Goal: Information Seeking & Learning: Learn about a topic

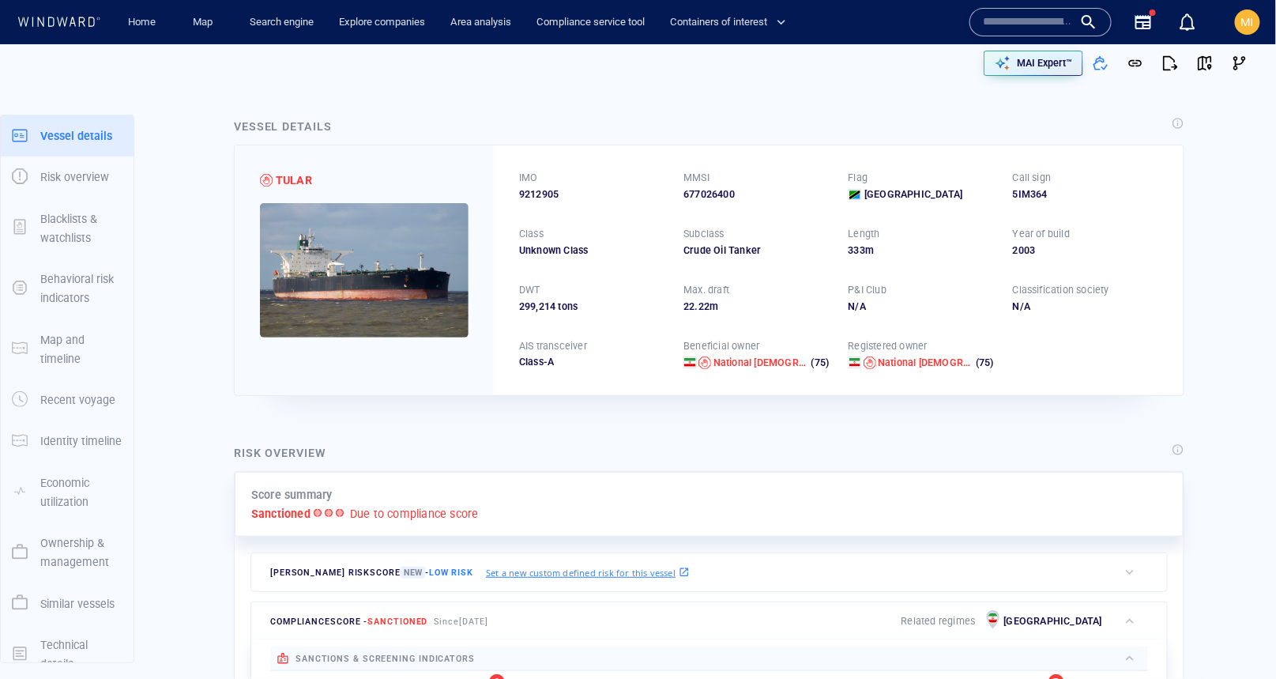
click at [1005, 32] on input "text" at bounding box center [1028, 22] width 90 height 24
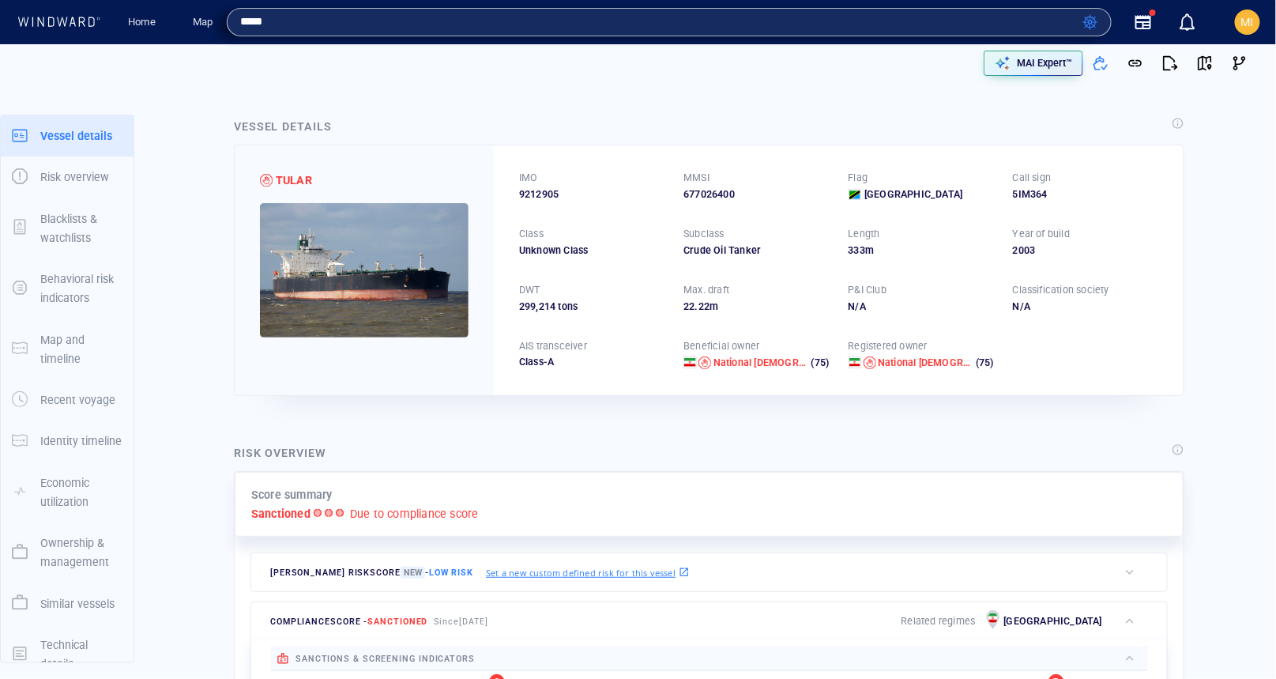
type input "*****"
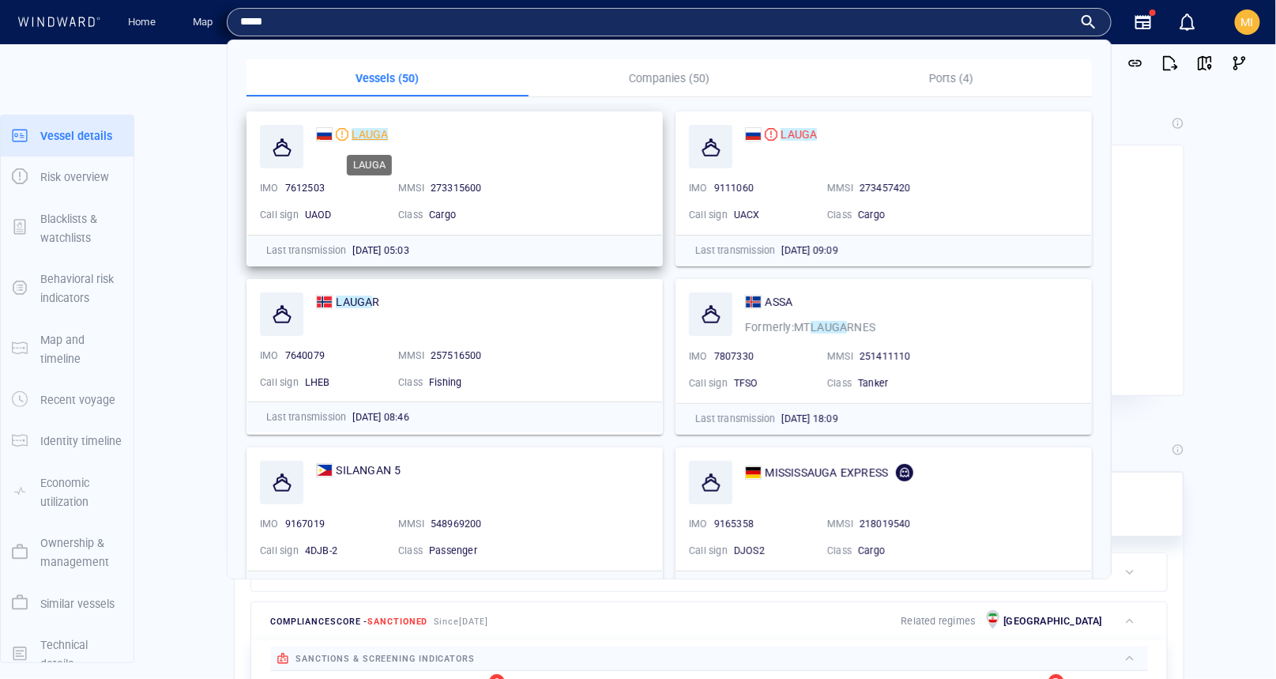
click at [371, 132] on mark "LAUGA" at bounding box center [370, 134] width 36 height 13
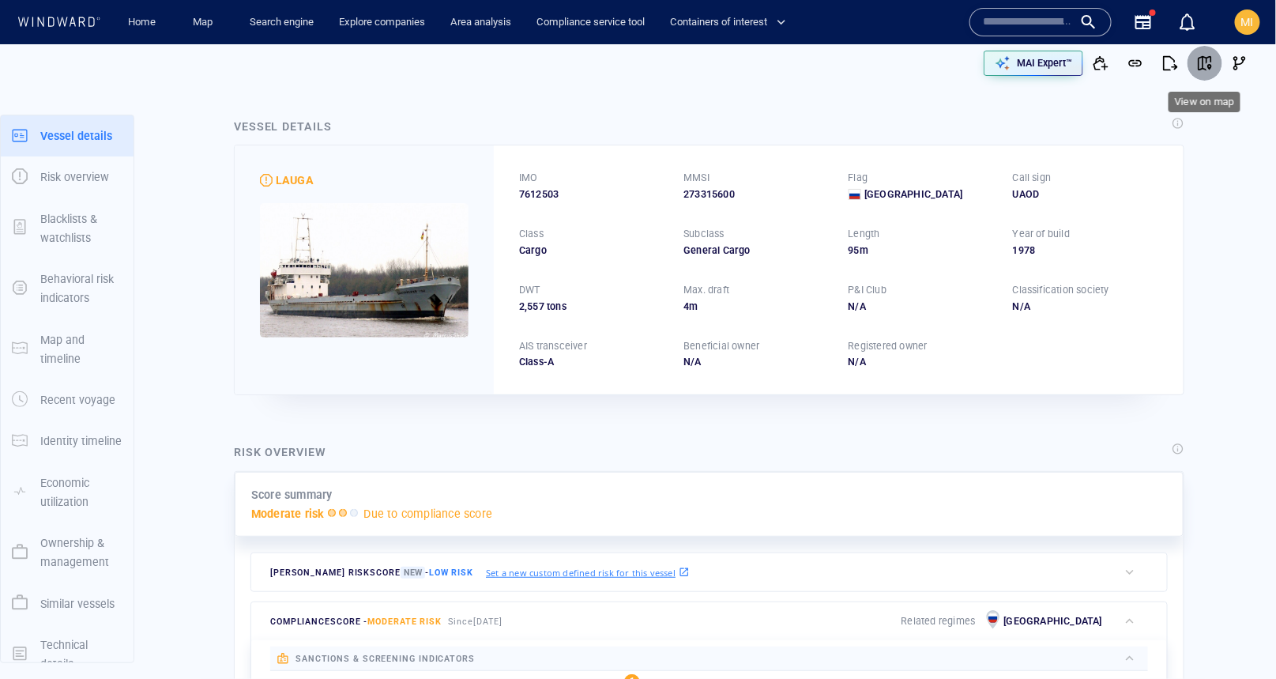
click at [1206, 60] on span "button" at bounding box center [1205, 63] width 16 height 16
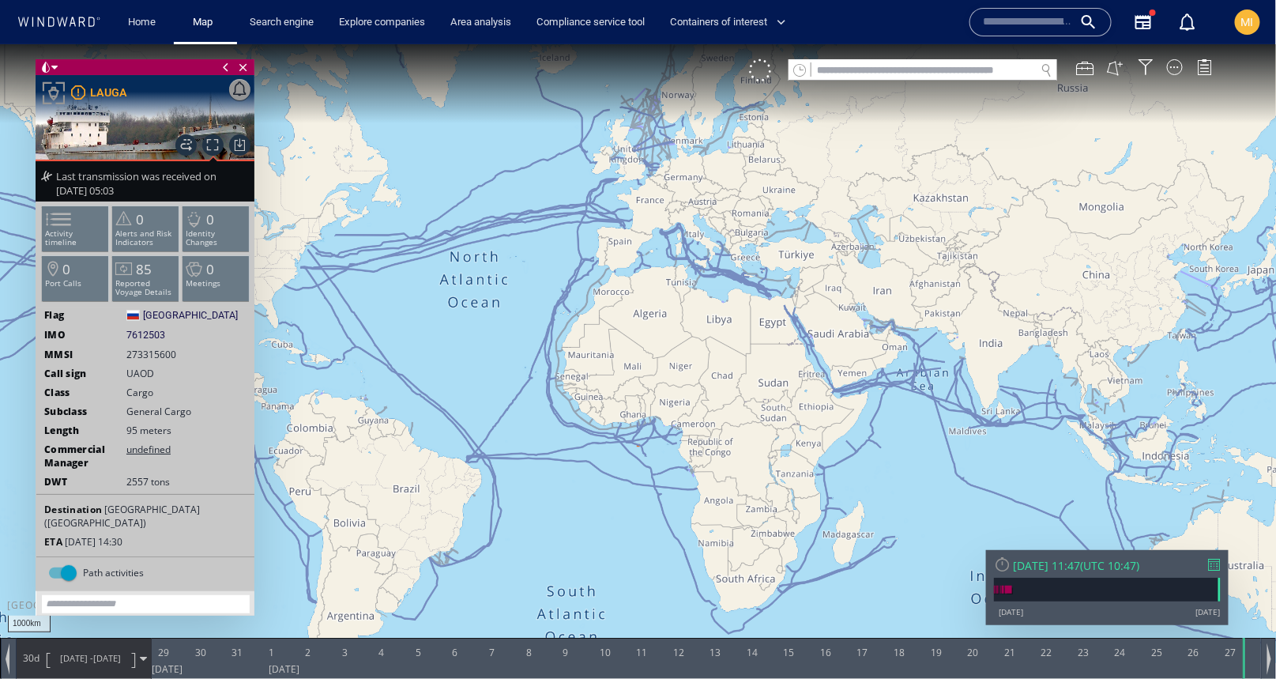
scroll to position [17, 0]
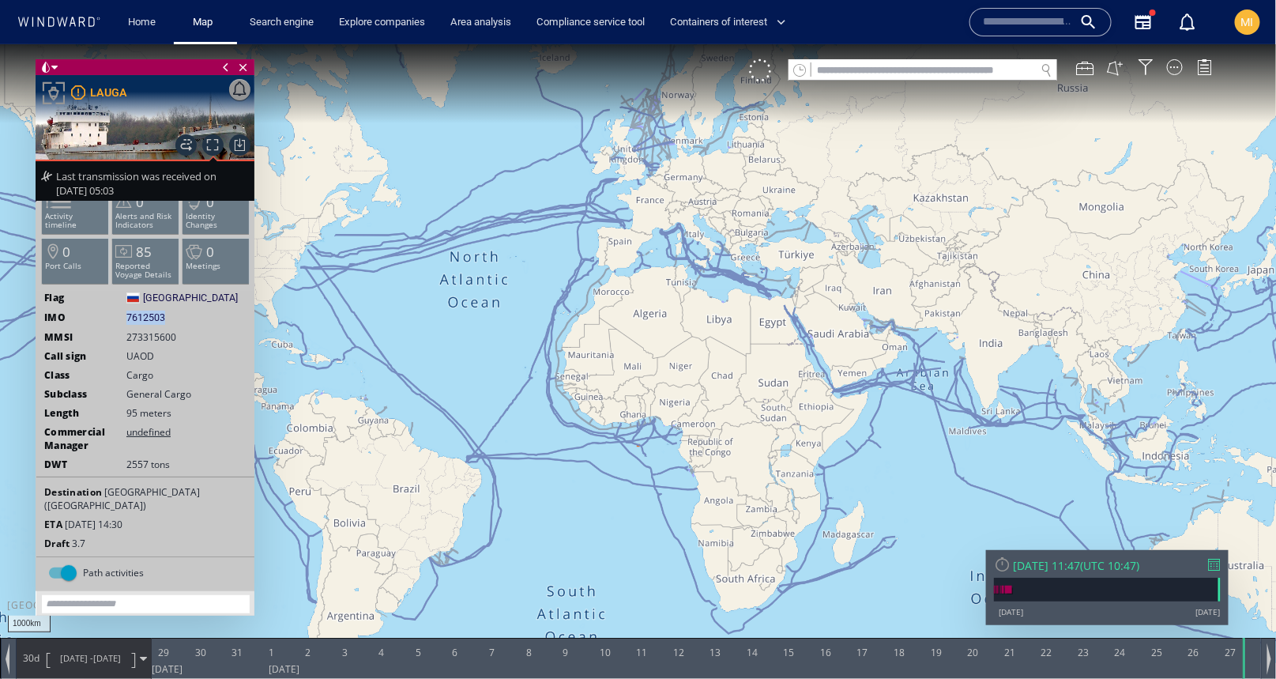
drag, startPoint x: 170, startPoint y: 317, endPoint x: 129, endPoint y: 315, distance: 41.2
click at [129, 315] on div "IMO 7612503 7612503" at bounding box center [145, 317] width 218 height 14
copy span "7612503"
click at [838, 73] on input "text" at bounding box center [924, 69] width 224 height 21
paste input "*******"
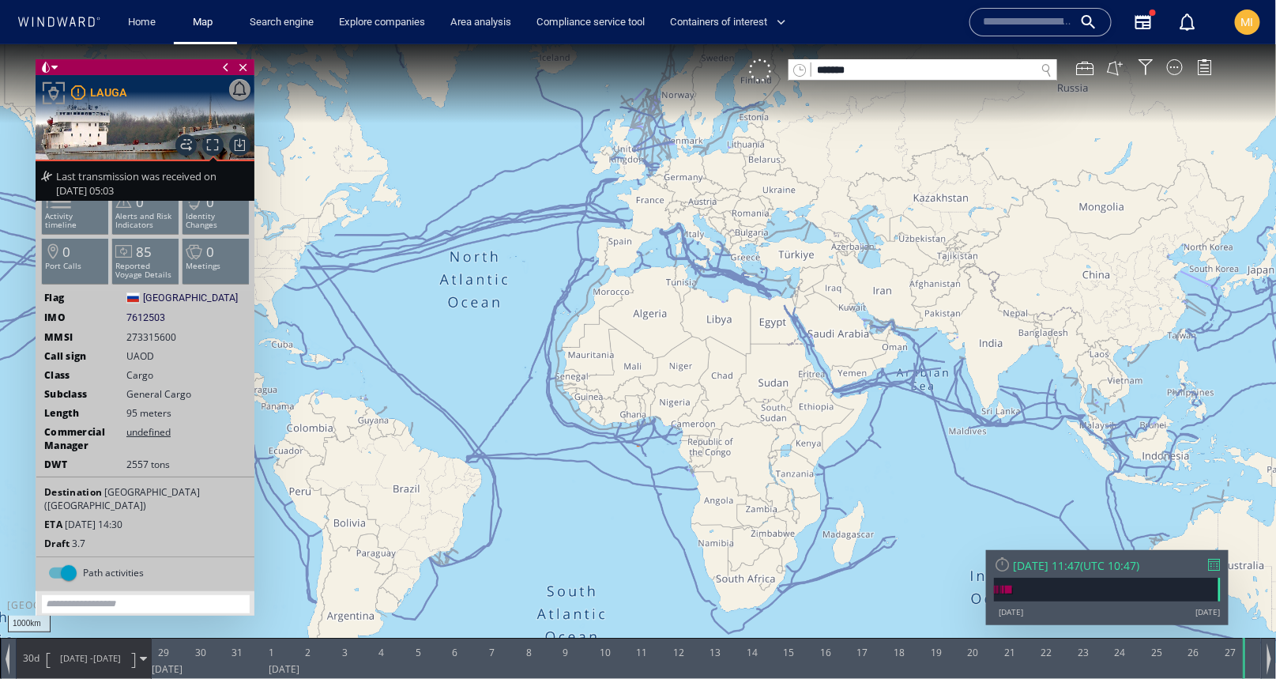
type input "*******"
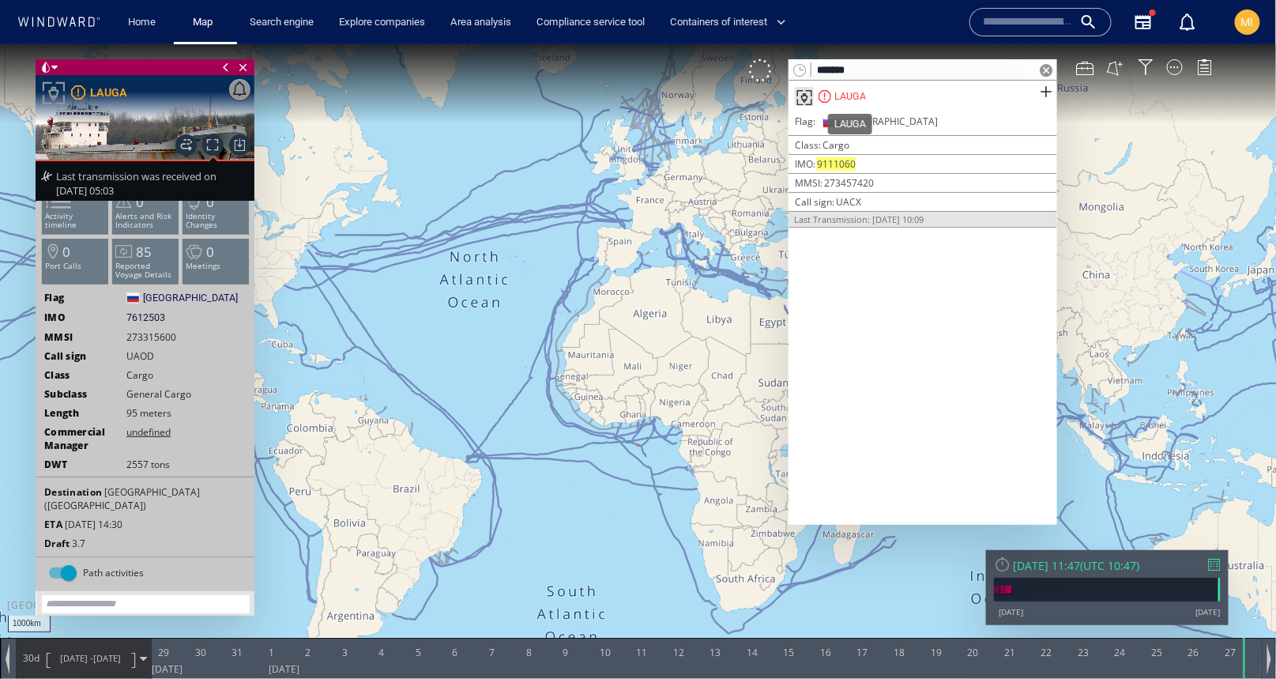
click at [863, 91] on div "LAUGA" at bounding box center [850, 96] width 32 height 14
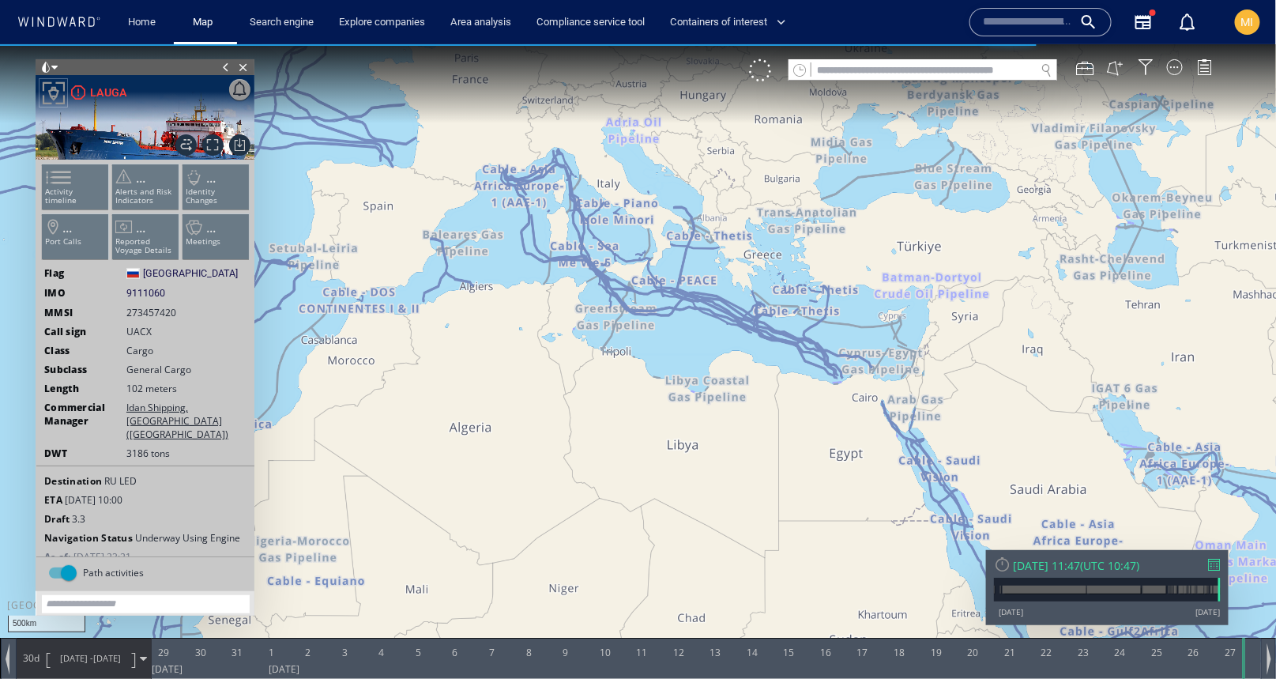
drag, startPoint x: 509, startPoint y: 279, endPoint x: 614, endPoint y: 326, distance: 115.0
click at [613, 325] on canvas "Map" at bounding box center [638, 352] width 1277 height 619
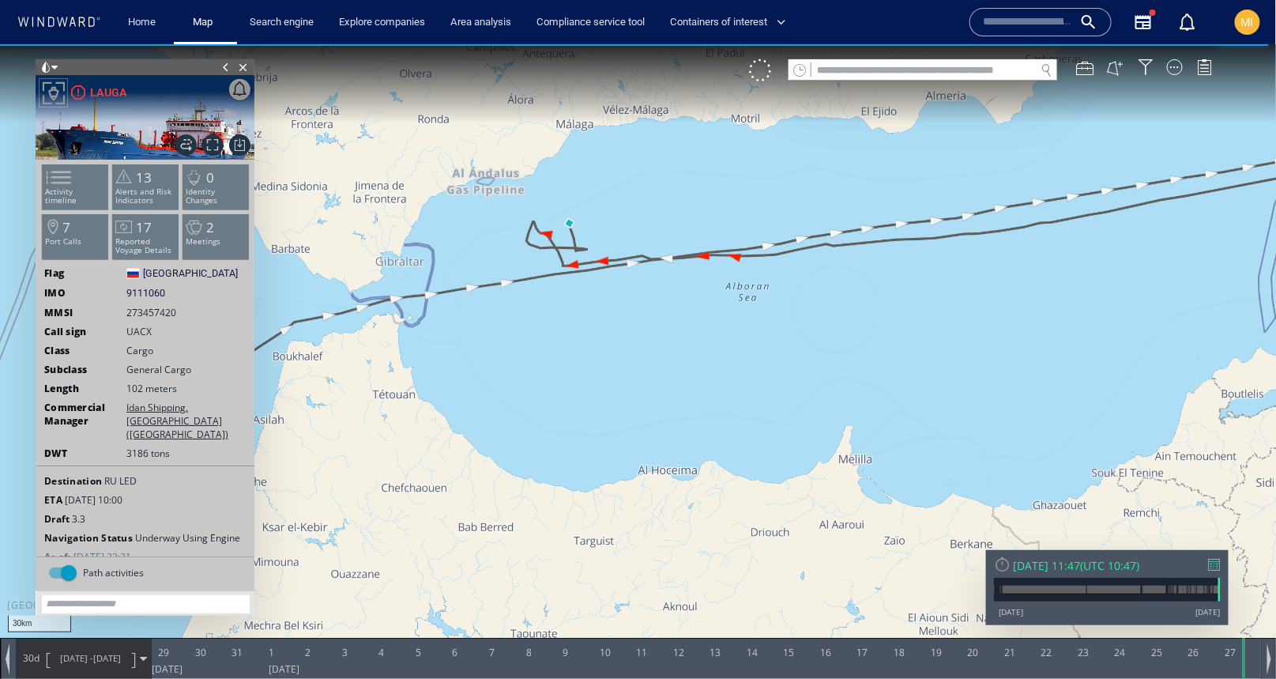
drag, startPoint x: 661, startPoint y: 319, endPoint x: 568, endPoint y: 281, distance: 99.9
click at [568, 282] on canvas "Map" at bounding box center [638, 352] width 1277 height 619
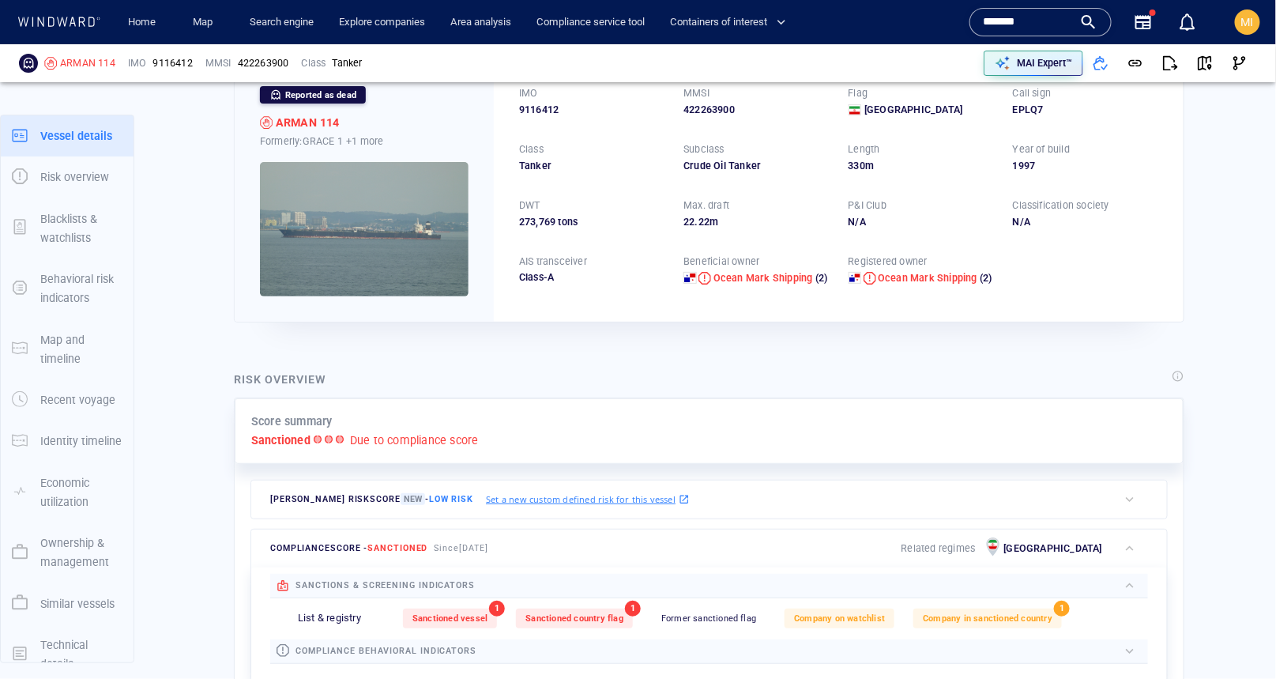
scroll to position [92, 0]
